Goal: Task Accomplishment & Management: Use online tool/utility

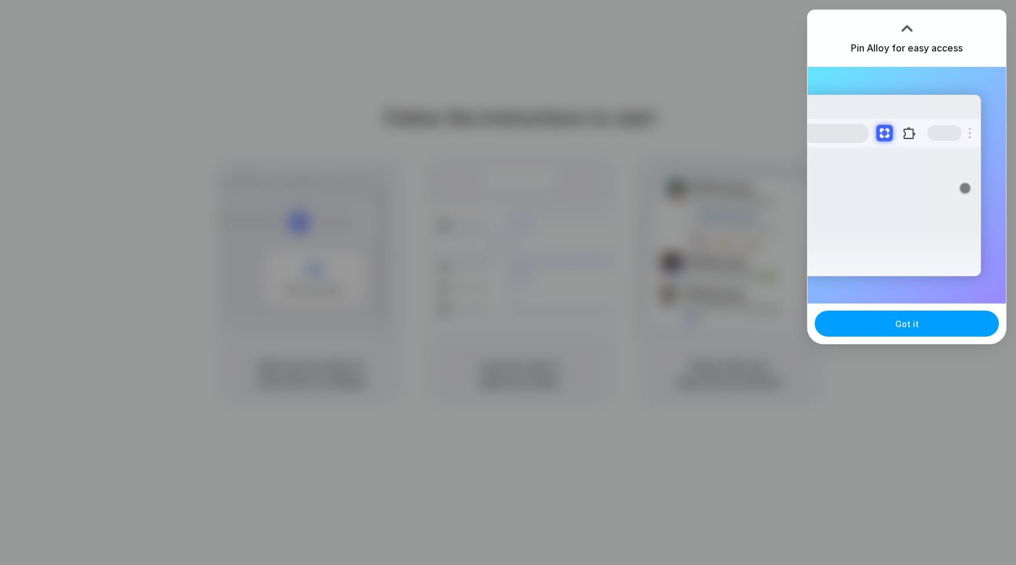
click at [923, 327] on button "Got it" at bounding box center [906, 324] width 184 height 26
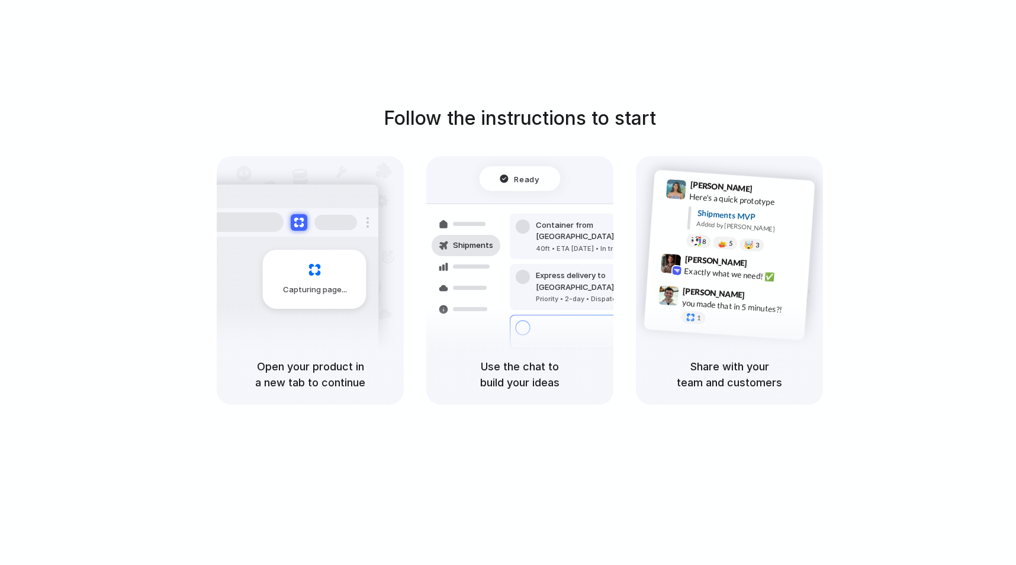
drag, startPoint x: 649, startPoint y: 30, endPoint x: 639, endPoint y: 22, distance: 13.1
click at [651, 28] on div "Follow the instructions to start Capturing page Open your product in a new tab …" at bounding box center [519, 294] width 1039 height 589
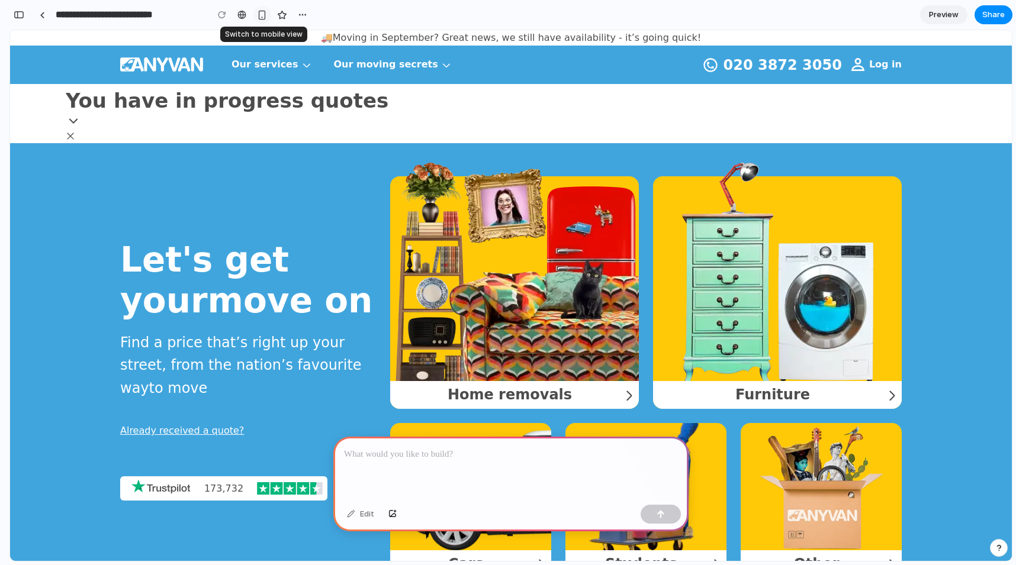
click at [266, 13] on div "button" at bounding box center [262, 15] width 10 height 10
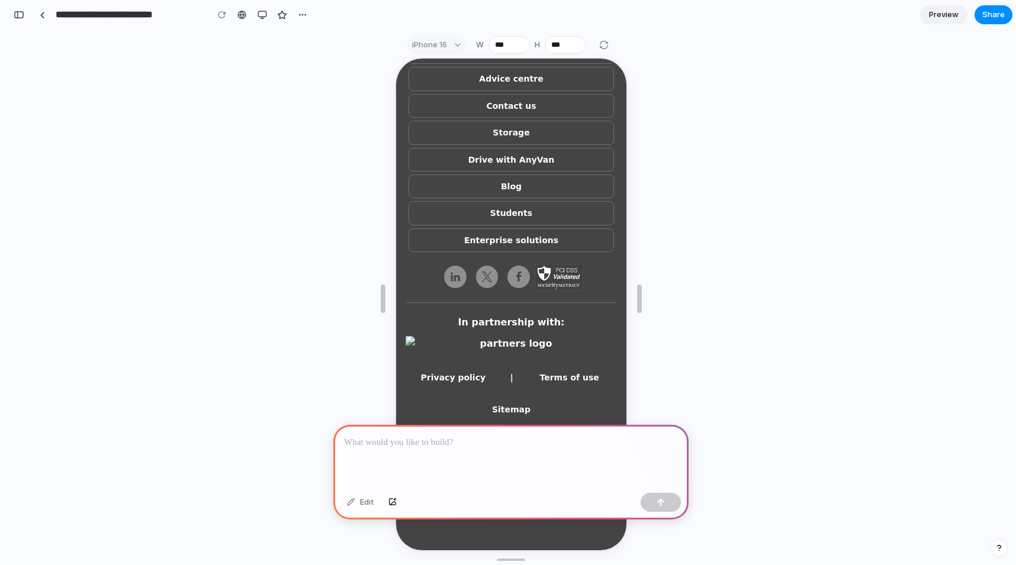
scroll to position [21, 0]
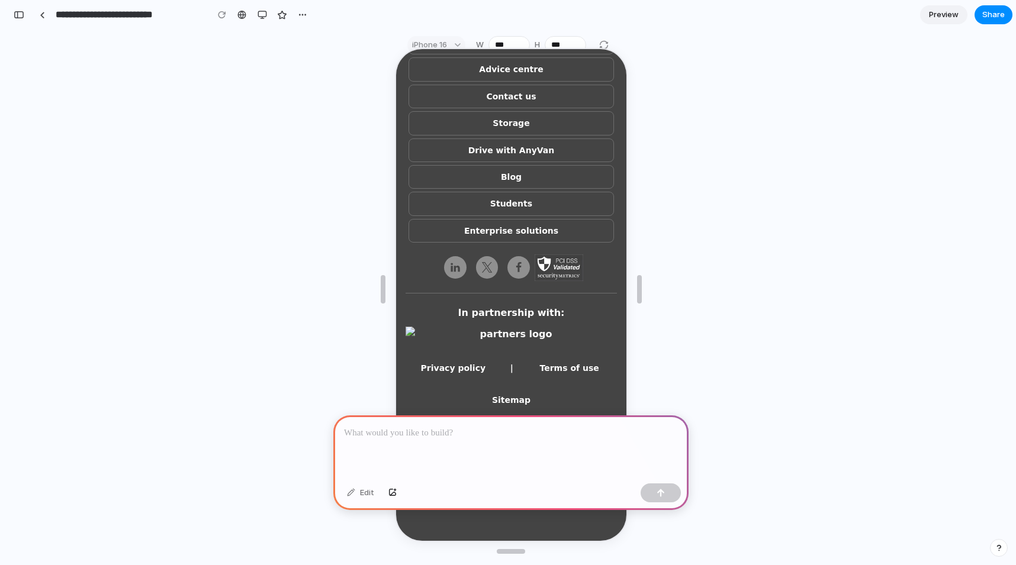
click at [476, 440] on div at bounding box center [510, 446] width 355 height 63
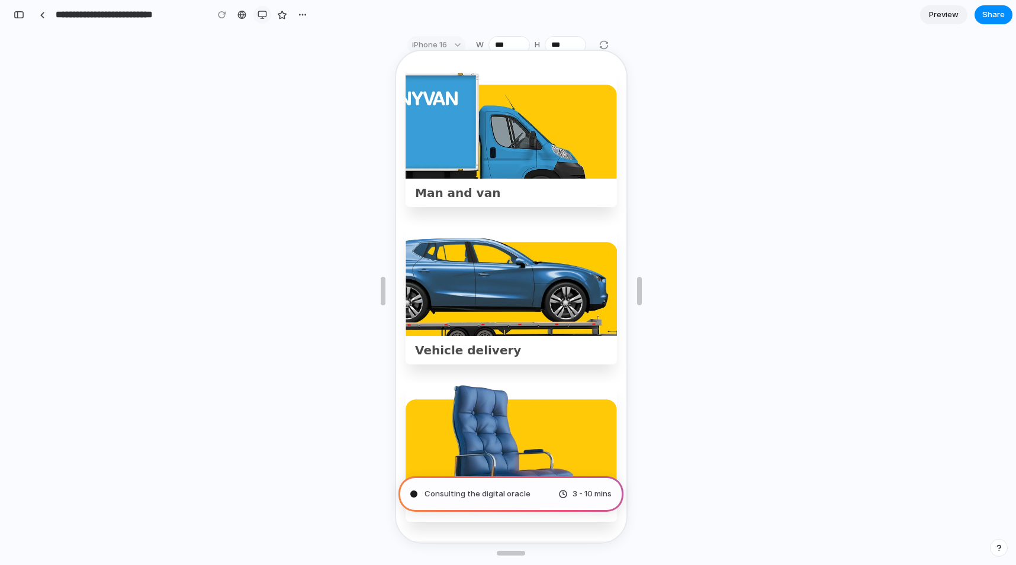
scroll to position [19, 0]
click at [262, 17] on div "button" at bounding box center [261, 14] width 9 height 9
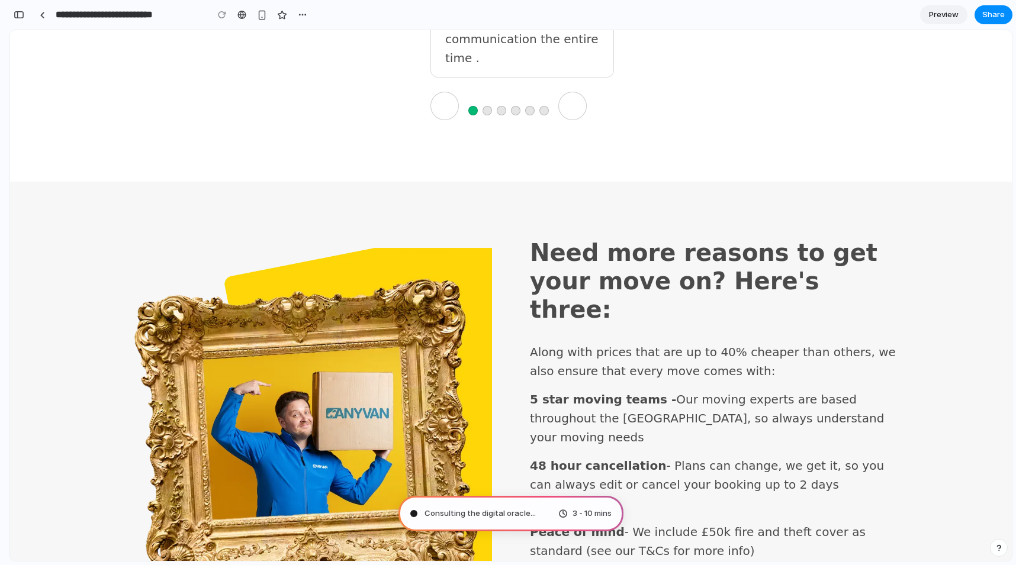
scroll to position [4292, 0]
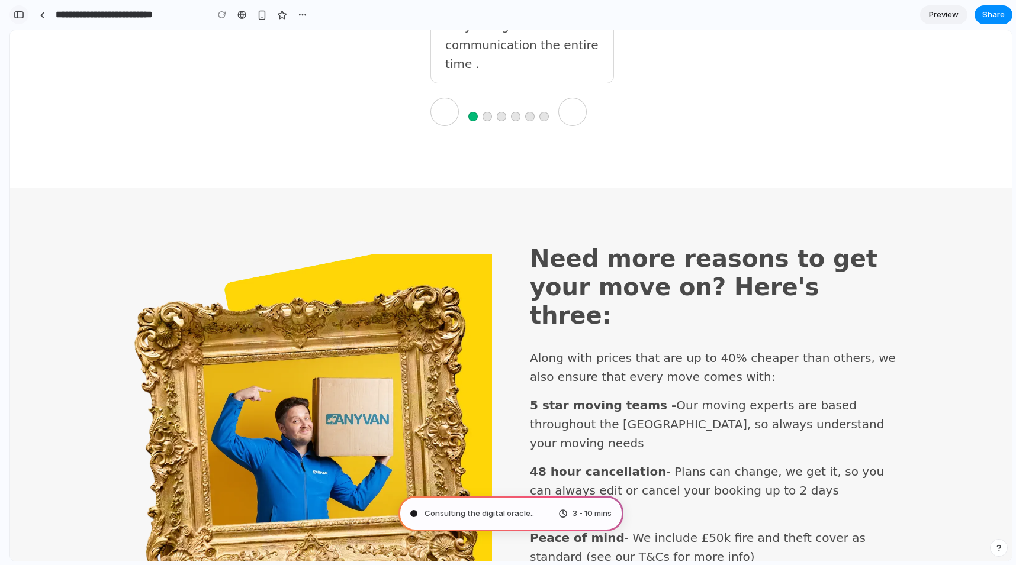
click at [20, 16] on div "button" at bounding box center [19, 15] width 11 height 8
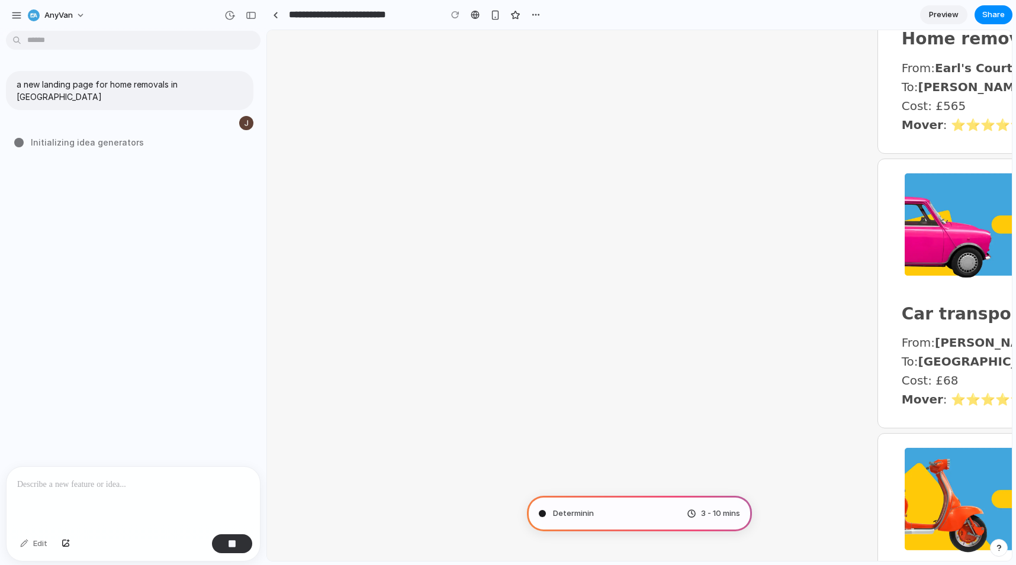
scroll to position [597, 0]
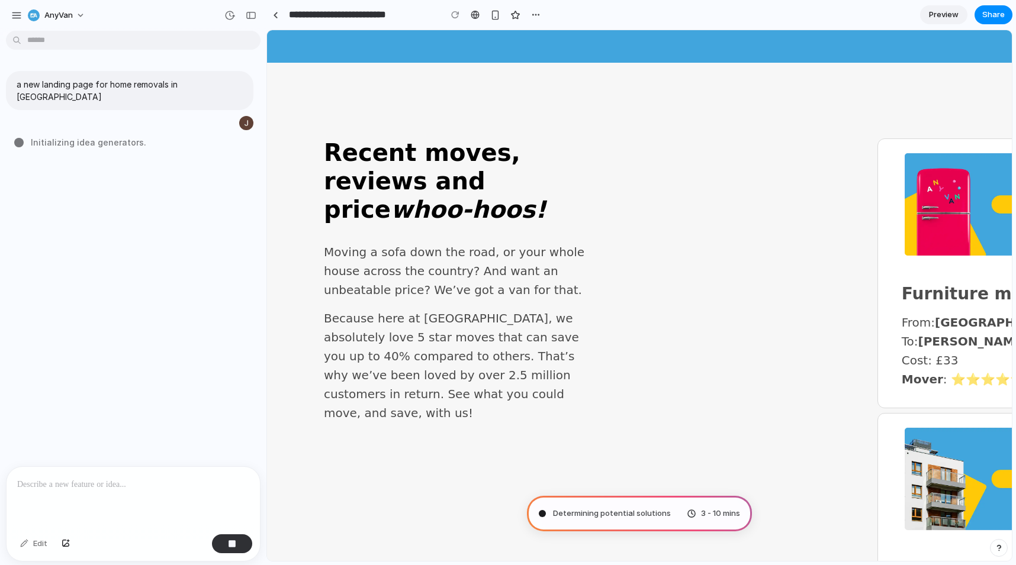
scroll to position [214, 0]
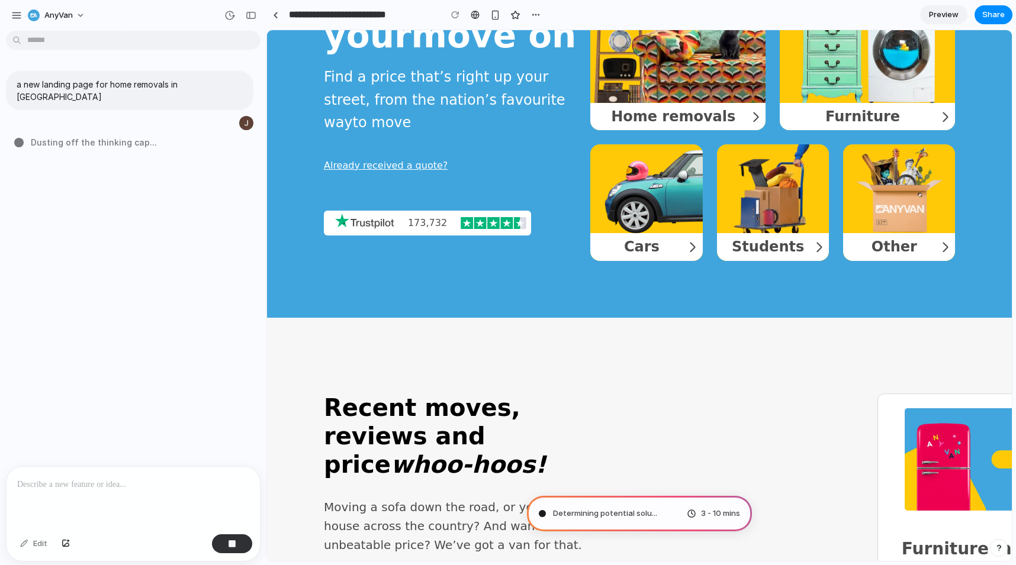
click at [153, 185] on div "a new landing page for home removals in [GEOGRAPHIC_DATA] Dusting off the think…" at bounding box center [129, 251] width 259 height 431
type input "**********"
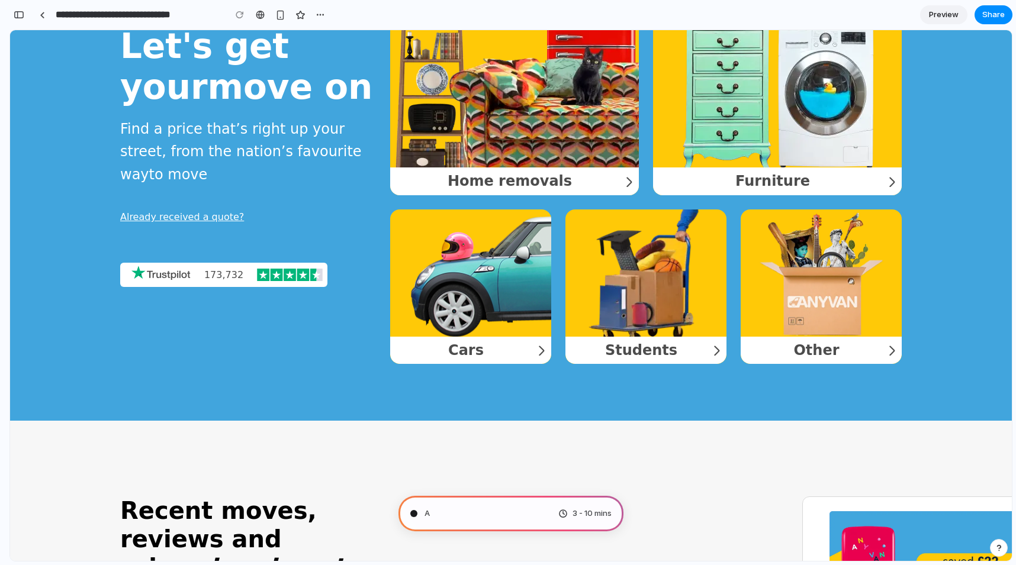
scroll to position [105, 0]
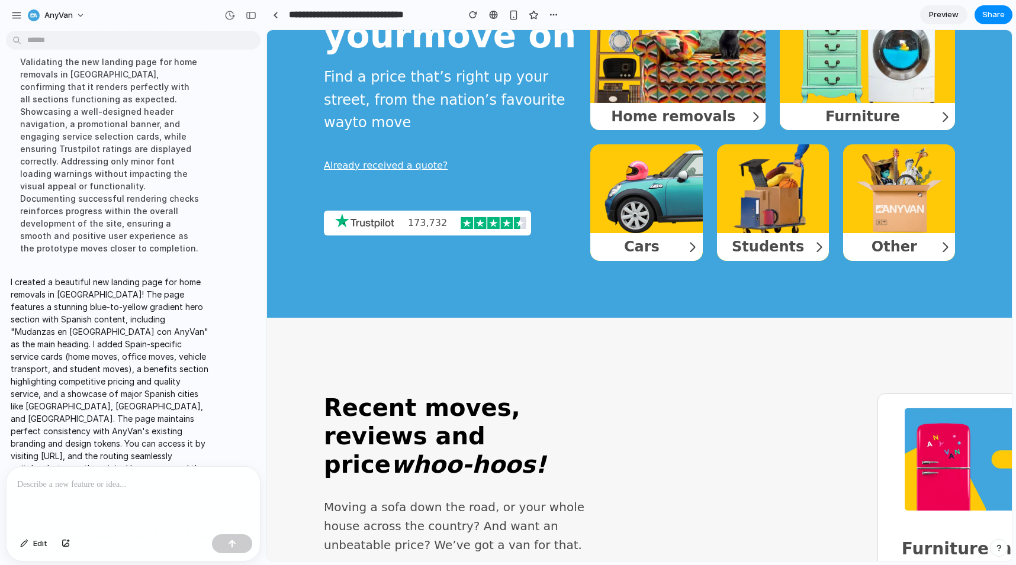
click at [140, 276] on p "I created a beautiful new landing page for home removals in [GEOGRAPHIC_DATA]! …" at bounding box center [110, 381] width 198 height 211
drag, startPoint x: 121, startPoint y: 418, endPoint x: 2, endPoint y: 419, distance: 118.4
click at [2, 419] on div "I created a beautiful new landing page for home removals in [GEOGRAPHIC_DATA]! …" at bounding box center [129, 381] width 259 height 225
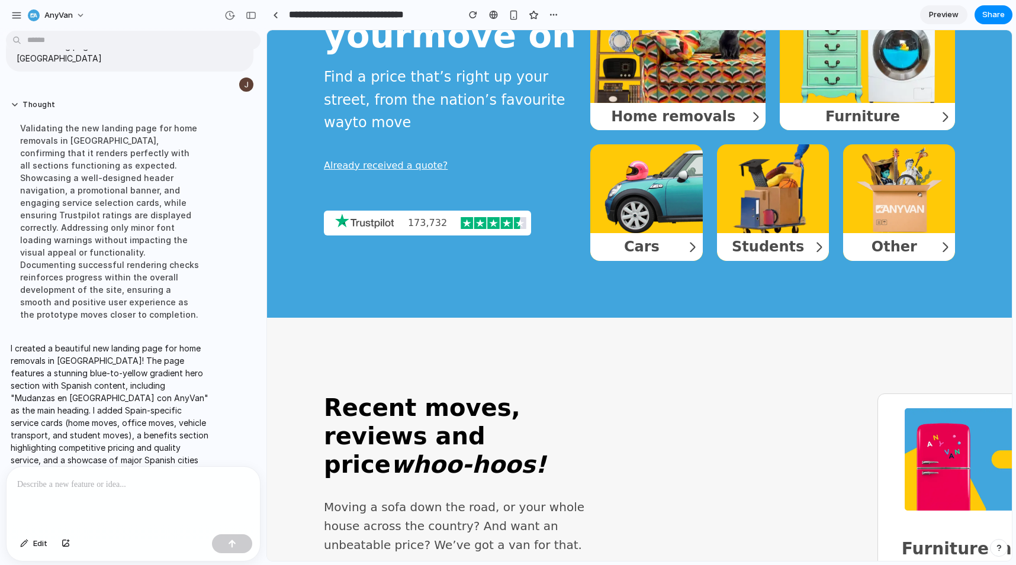
scroll to position [0, 0]
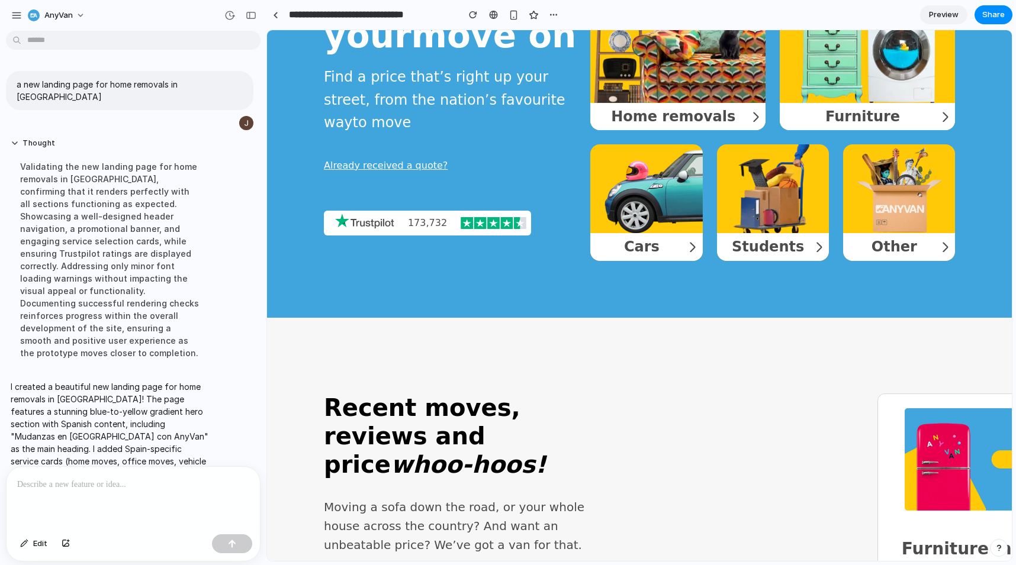
click at [928, 12] on link "Preview" at bounding box center [943, 14] width 47 height 19
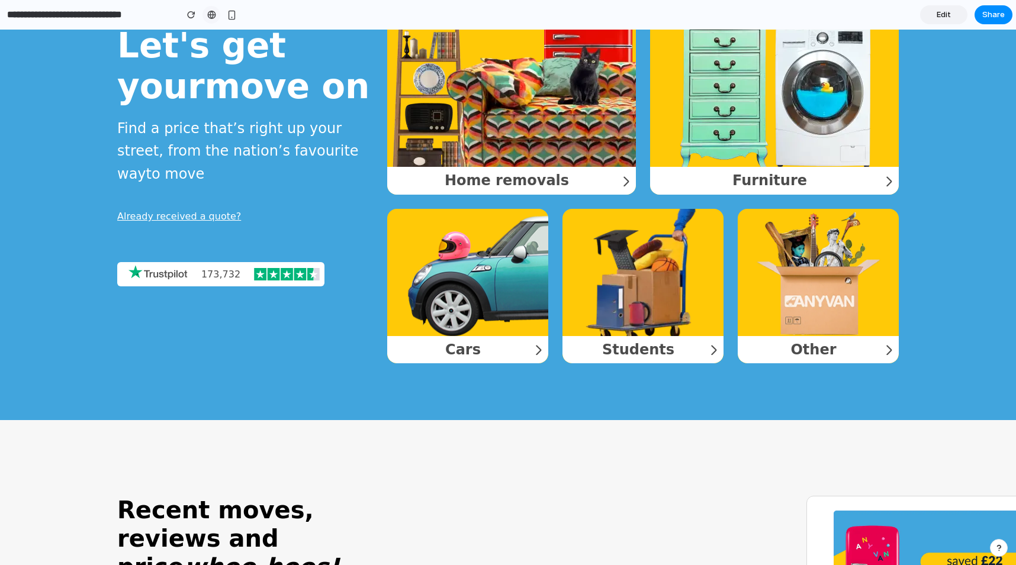
click at [214, 17] on div at bounding box center [211, 14] width 9 height 9
drag, startPoint x: 917, startPoint y: 7, endPoint x: 923, endPoint y: 7, distance: 6.5
click at [918, 7] on section "**********" at bounding box center [506, 15] width 1012 height 30
click at [923, 7] on link "Edit" at bounding box center [943, 14] width 47 height 19
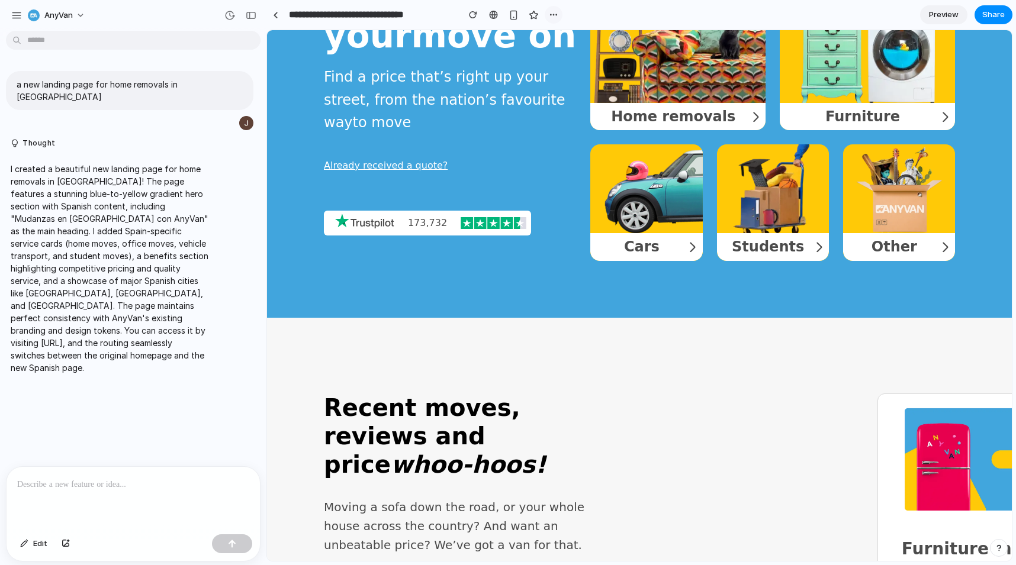
click at [555, 12] on div "button" at bounding box center [553, 14] width 9 height 9
click at [646, 223] on div "Duplicate Delete" at bounding box center [508, 282] width 1016 height 565
click at [53, 270] on p "I created a beautiful new landing page for home removals in [GEOGRAPHIC_DATA]! …" at bounding box center [110, 268] width 198 height 211
click at [80, 17] on button "AnyVan" at bounding box center [57, 15] width 68 height 19
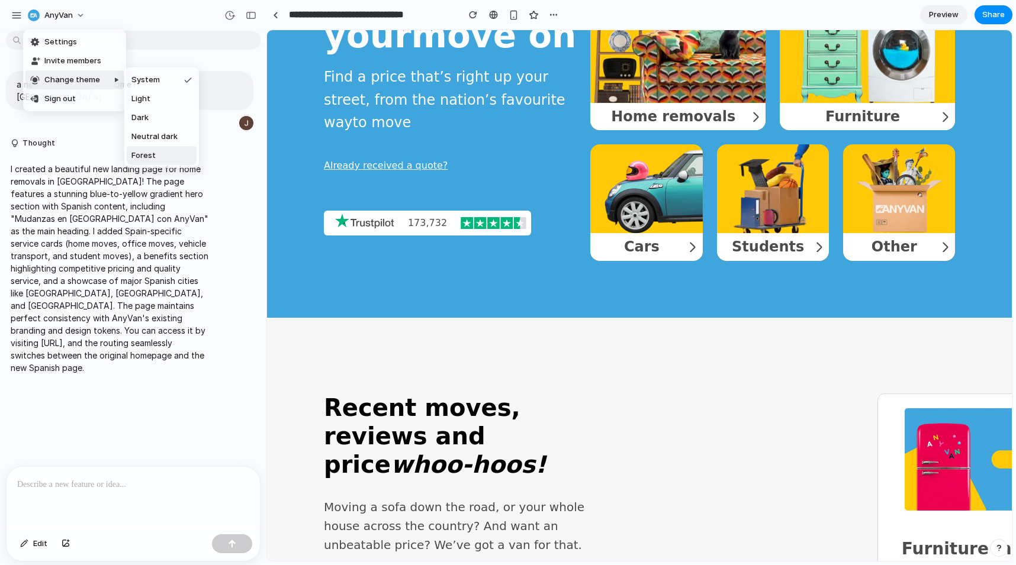
click at [180, 273] on div "Settings Invite members Change theme Sign out" at bounding box center [508, 282] width 1016 height 565
